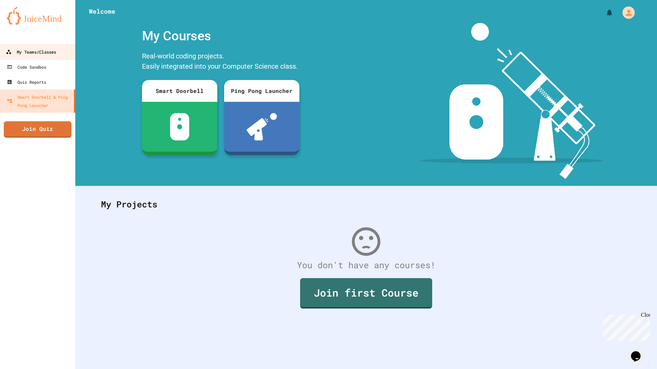
click at [41, 52] on div "My Teams/Classes" at bounding box center [31, 52] width 50 height 9
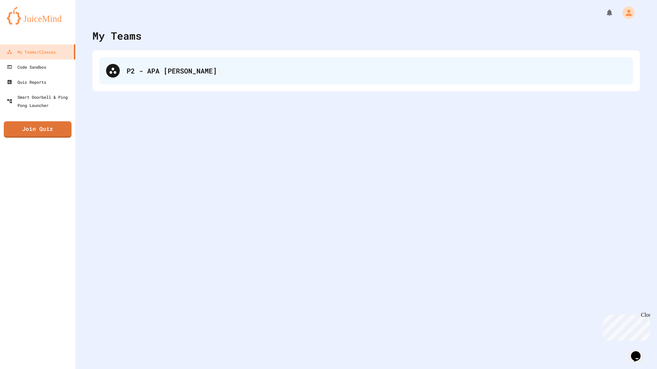
click at [185, 84] on div "P2 - APA [PERSON_NAME]" at bounding box center [365, 70] width 533 height 27
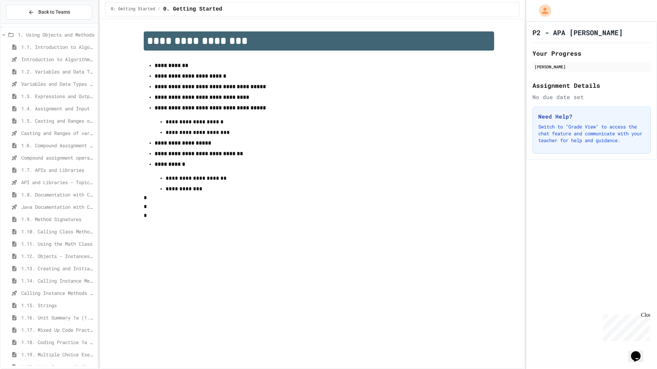
scroll to position [23, 0]
click at [51, 207] on span "1.9. Method Signatures" at bounding box center [58, 208] width 74 height 7
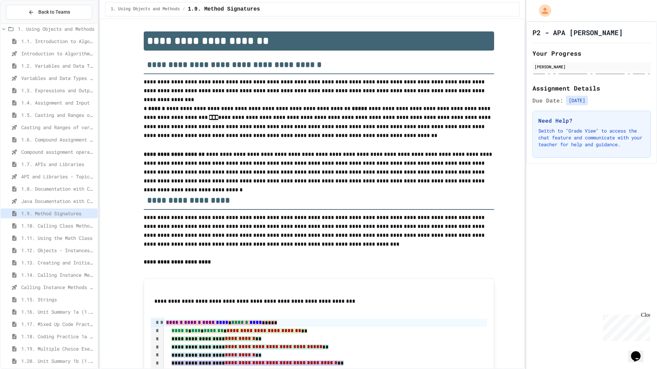
click at [582, 130] on p "Switch to "Grade View" to access the chat feature and communicate with your tea…" at bounding box center [591, 138] width 107 height 21
click at [393, 156] on p "**********" at bounding box center [319, 168] width 350 height 36
click at [636, 352] on icon "Chat widget" at bounding box center [636, 357] width 10 height 10
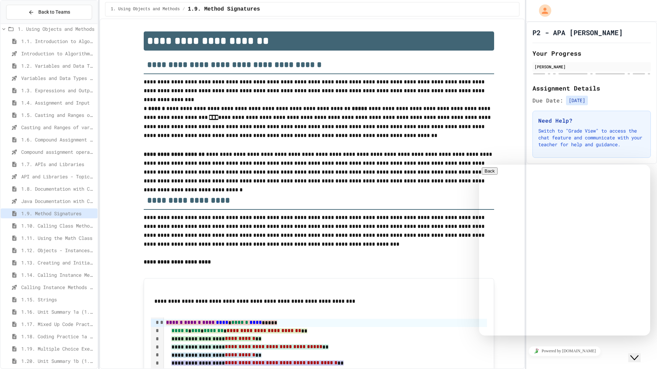
click at [634, 355] on icon "Close Chat This icon closes the chat window." at bounding box center [634, 358] width 8 height 8
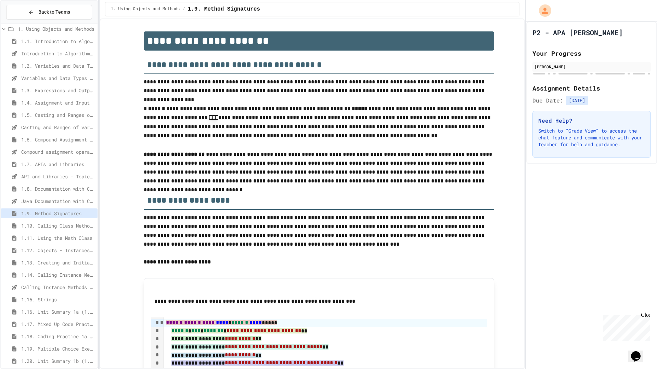
click at [72, 41] on span "1.1. Introduction to Algorithms, Programming, and Compilers" at bounding box center [58, 41] width 74 height 7
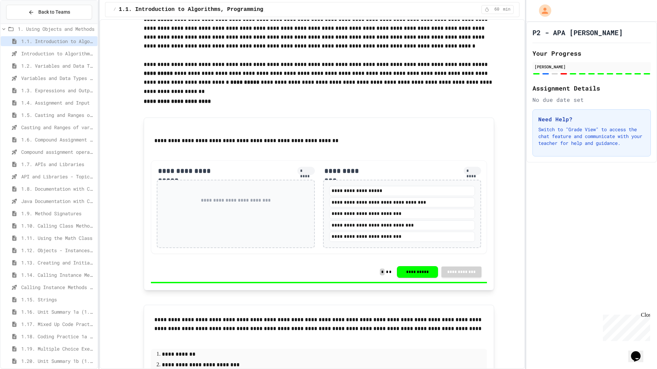
scroll to position [376, 0]
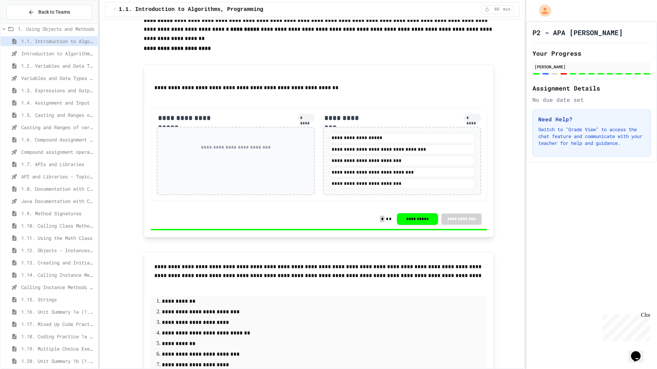
click at [42, 214] on span "1.9. Method Signatures" at bounding box center [58, 213] width 74 height 7
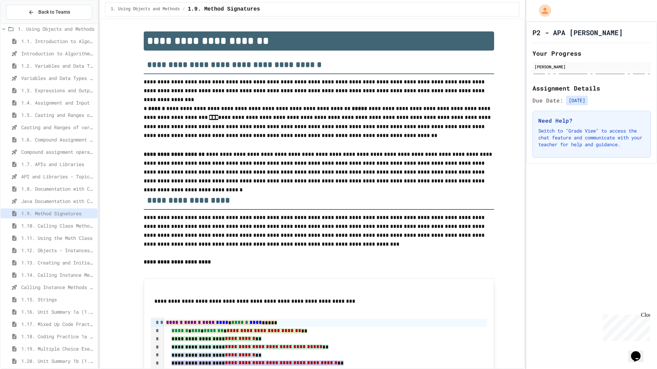
click at [49, 39] on span "1.1. Introduction to Algorithms, Programming, and Compilers" at bounding box center [58, 41] width 74 height 7
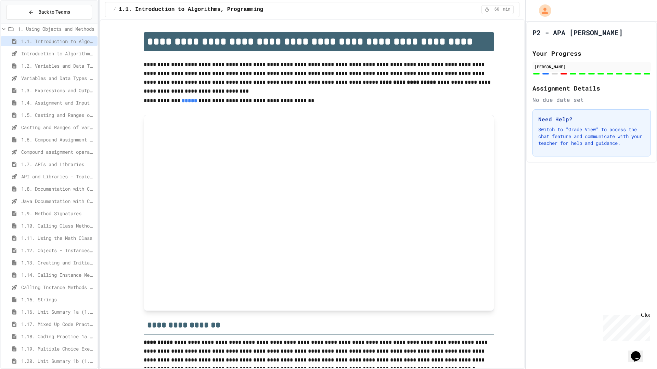
click at [24, 209] on div "1.9. Method Signatures" at bounding box center [49, 214] width 97 height 10
